Goal: Task Accomplishment & Management: Manage account settings

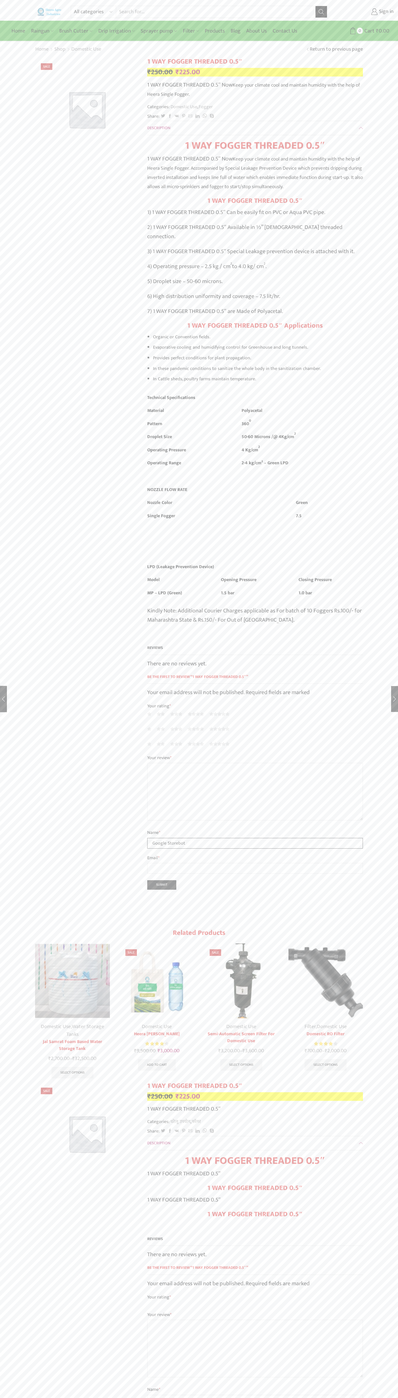
type input "Google Storebot"
click at [383, 5] on div "All categories Accessories Air Release Valve Brush Cutter Domestic Use Drip Irr…" at bounding box center [199, 10] width 398 height 21
click at [379, 412] on div "All categories Accessories Air Release Valve Brush Cutter Domestic Use Drip Irr…" at bounding box center [199, 1104] width 398 height 2209
click at [352, 1398] on html "All categories Accessories Air Release Valve Brush Cutter Domestic Use Drip Irr…" at bounding box center [199, 1109] width 398 height 2219
click at [20, 626] on div "All categories Accessories Air Release Valve Brush Cutter Domestic Use Drip Irr…" at bounding box center [199, 1104] width 398 height 2209
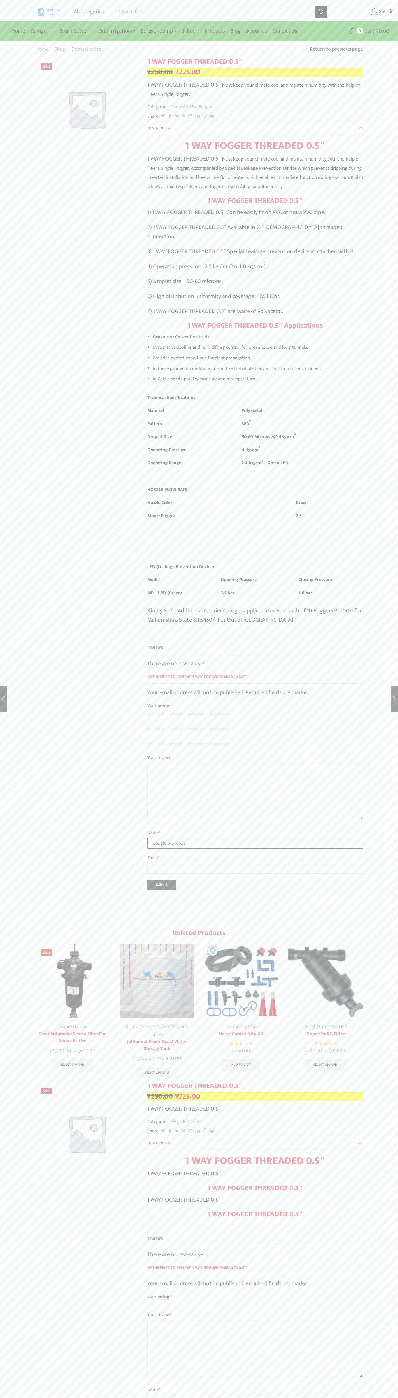
type input "Google Storebot"
click at [365, 12] on link "Sign in" at bounding box center [365, 12] width 58 height 10
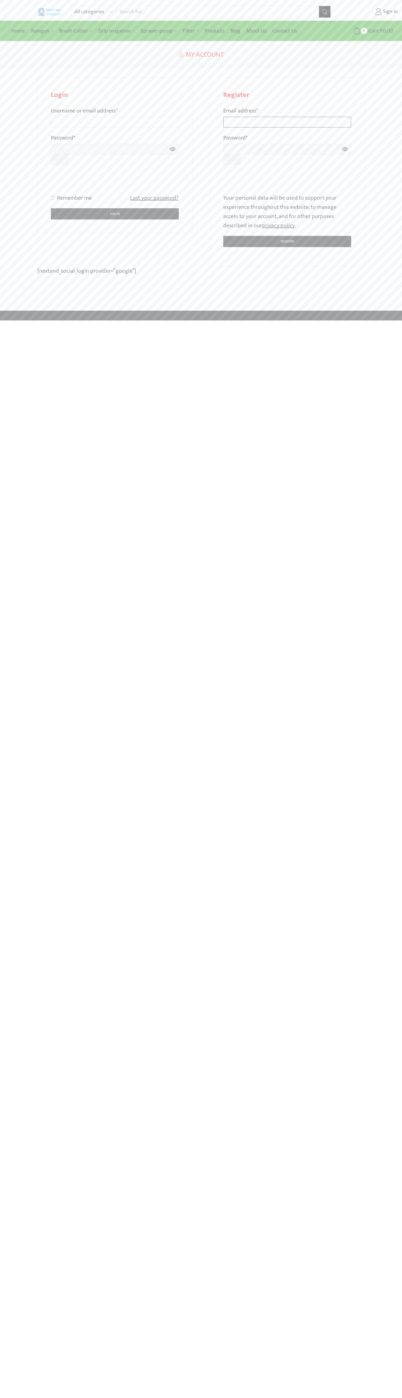
click at [288, 117] on input "Email address *" at bounding box center [288, 122] width 128 height 11
